Goal: Check status: Check status

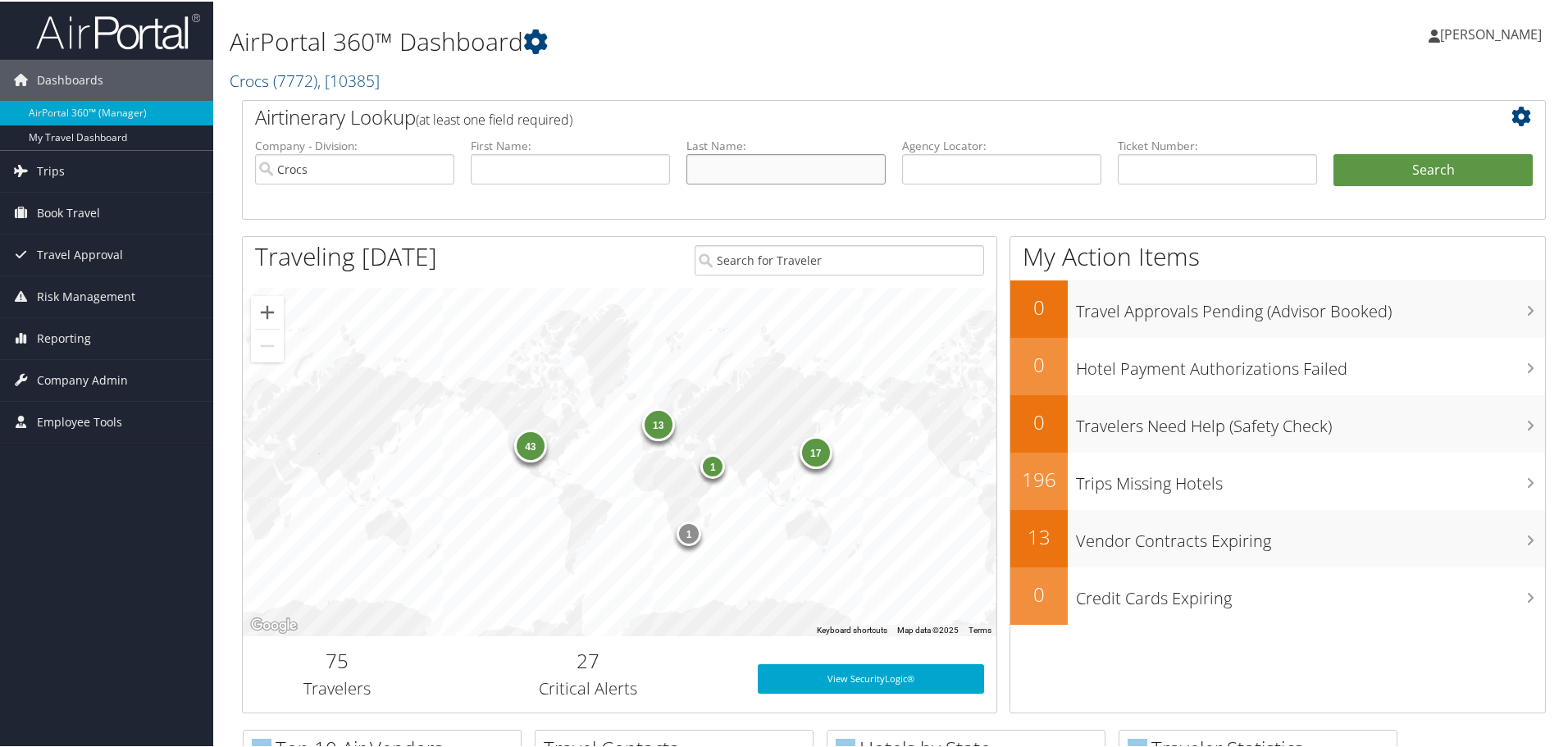
drag, startPoint x: 744, startPoint y: 160, endPoint x: 686, endPoint y: 193, distance: 66.7
click at [745, 160] on input "text" at bounding box center [785, 167] width 199 height 31
click at [749, 167] on input "text" at bounding box center [785, 167] width 199 height 31
type input "[PERSON_NAME]"
click at [1333, 153] on button "Search" at bounding box center [1432, 168] width 199 height 33
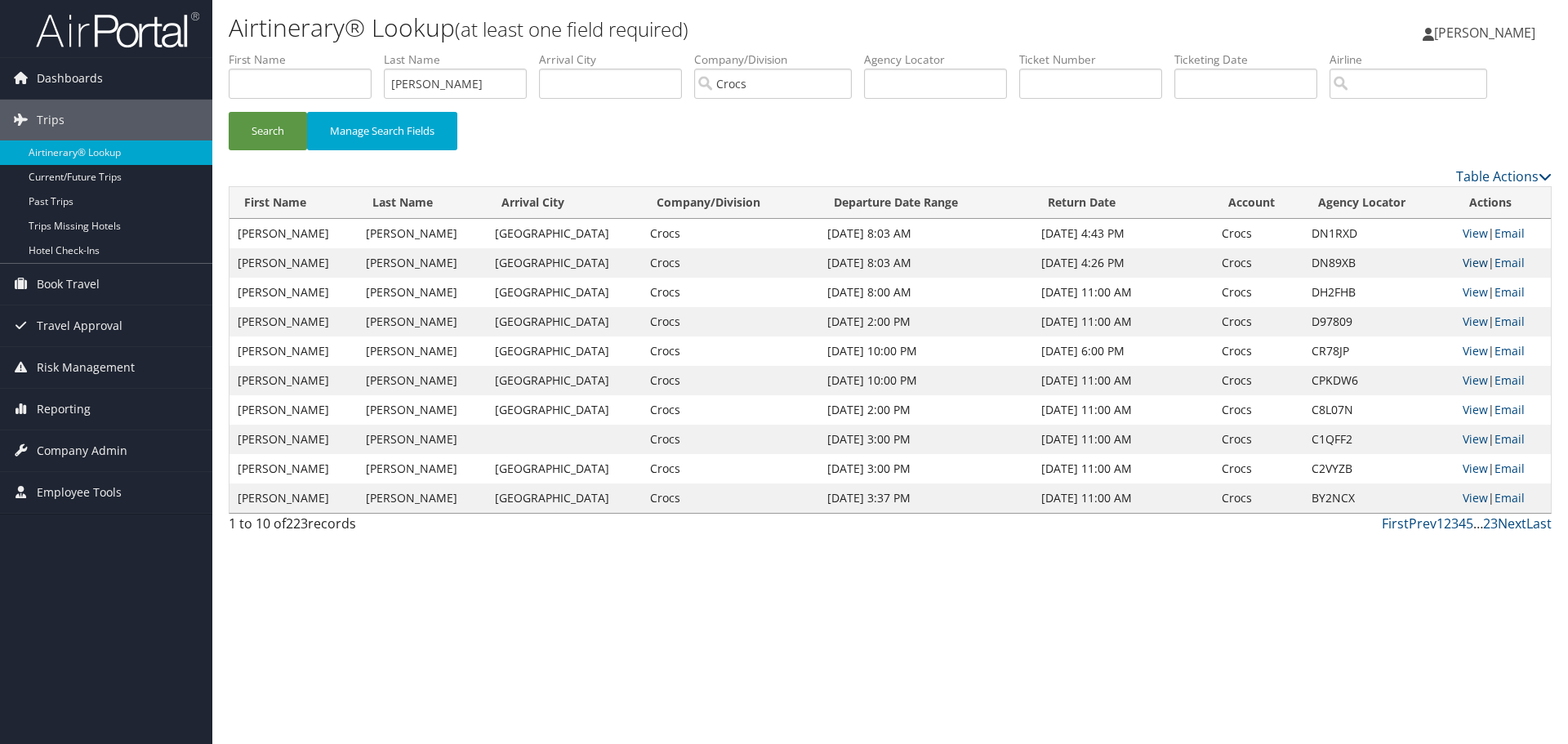
click at [1463, 266] on link "View" at bounding box center [1475, 262] width 26 height 16
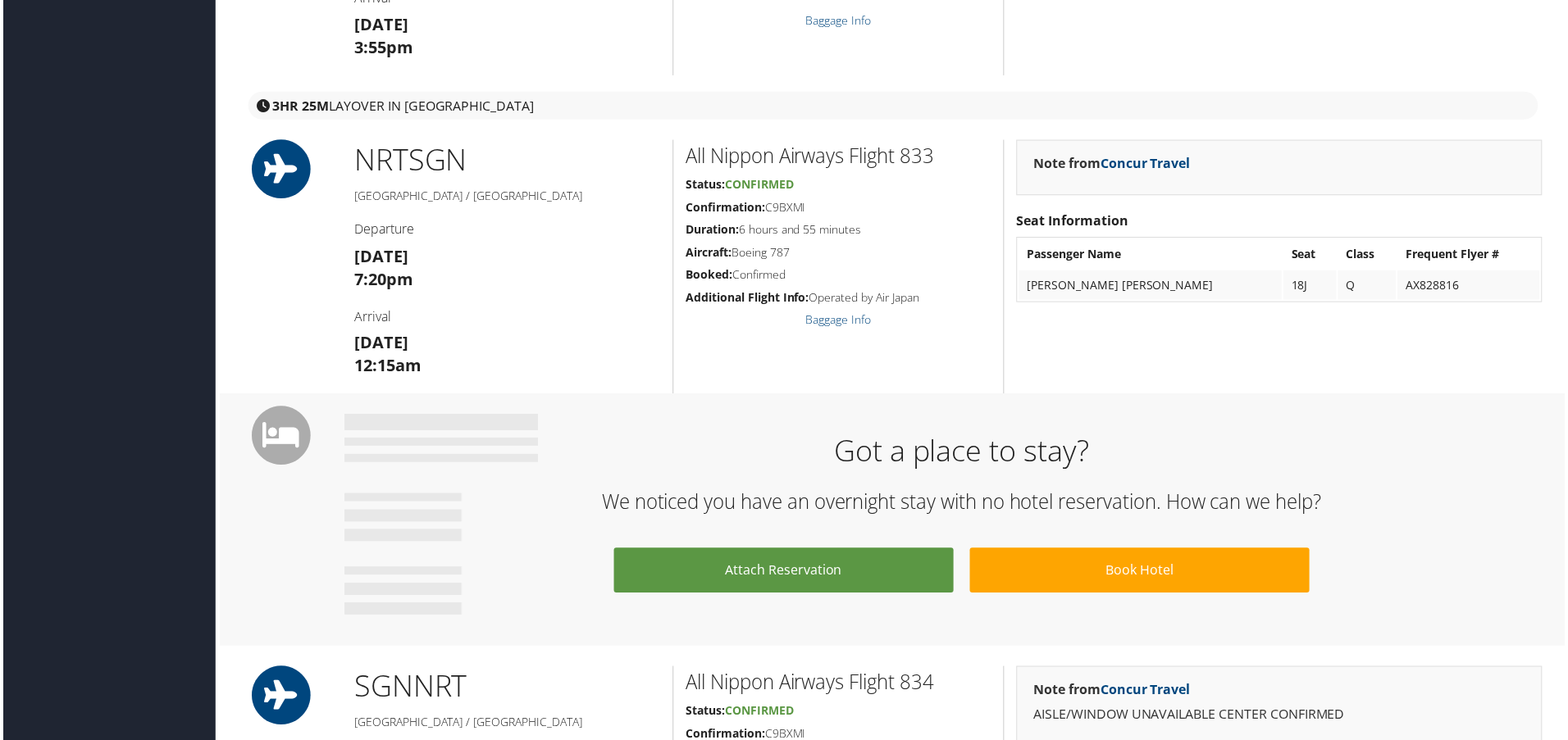
scroll to position [1312, 0]
